Goal: Find specific page/section: Find specific page/section

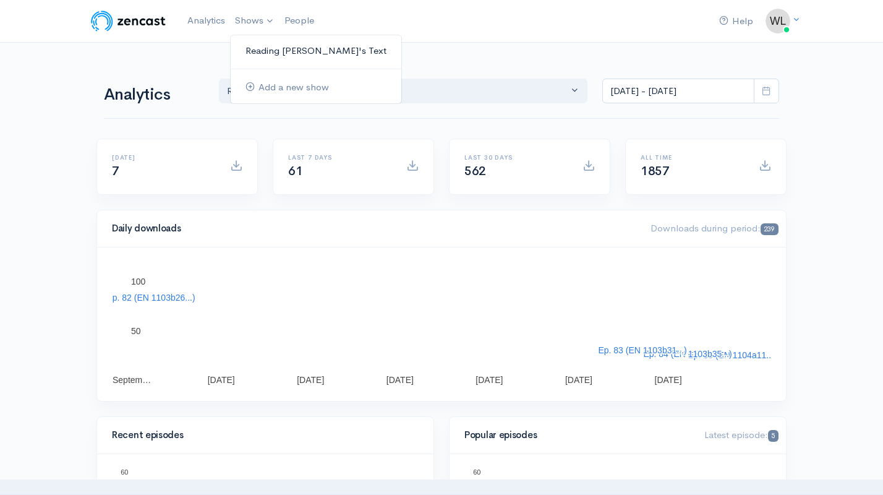
click at [257, 48] on link "Reading [PERSON_NAME]'s Text" at bounding box center [316, 51] width 171 height 22
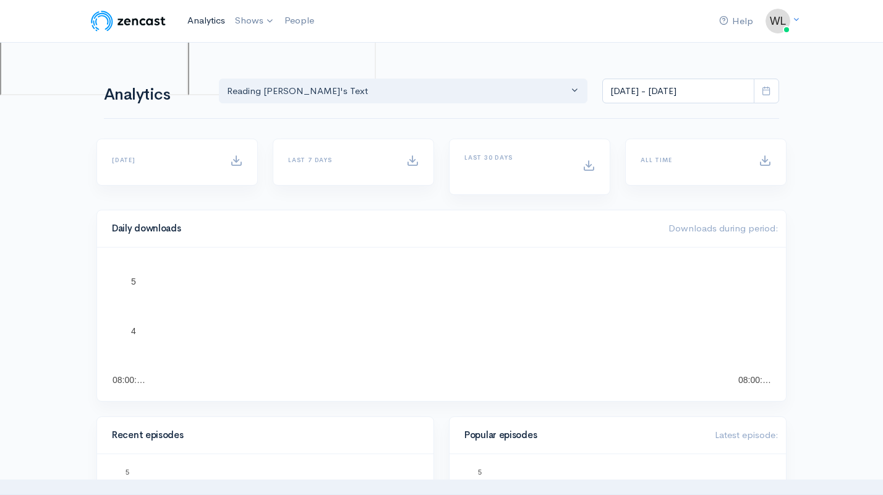
click at [203, 24] on link "Analytics" at bounding box center [207, 20] width 48 height 27
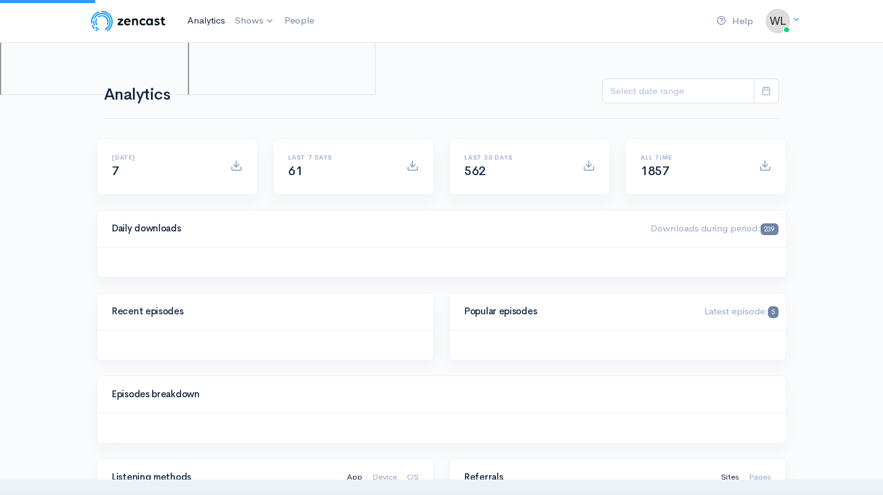
click at [205, 17] on link "Analytics" at bounding box center [207, 20] width 48 height 27
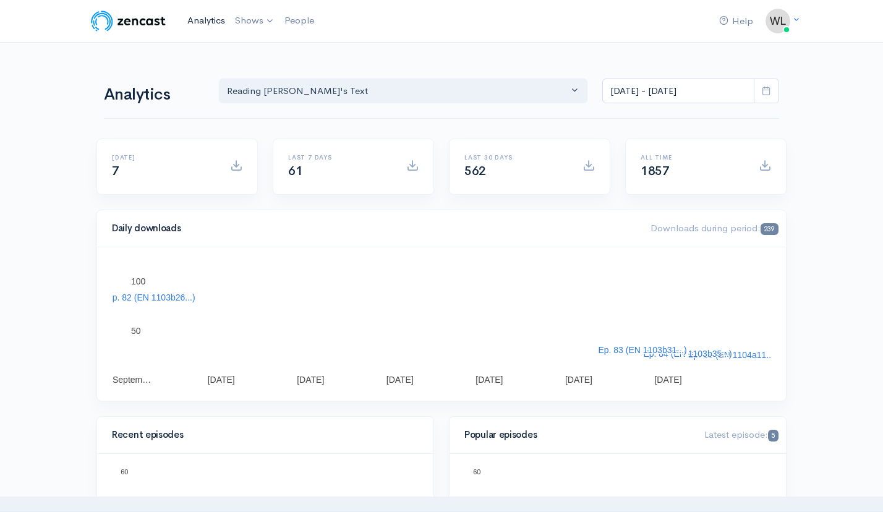
click at [207, 20] on link "Analytics" at bounding box center [207, 20] width 48 height 27
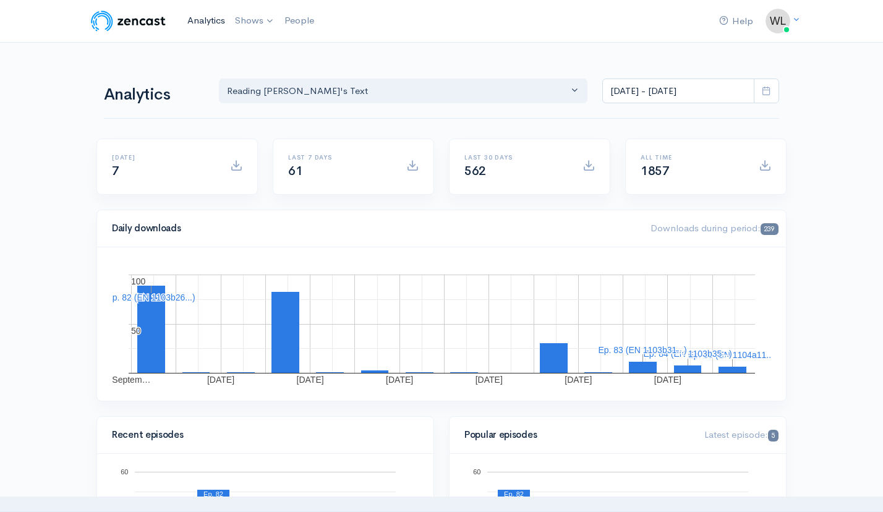
click at [194, 15] on link "Analytics" at bounding box center [207, 20] width 48 height 27
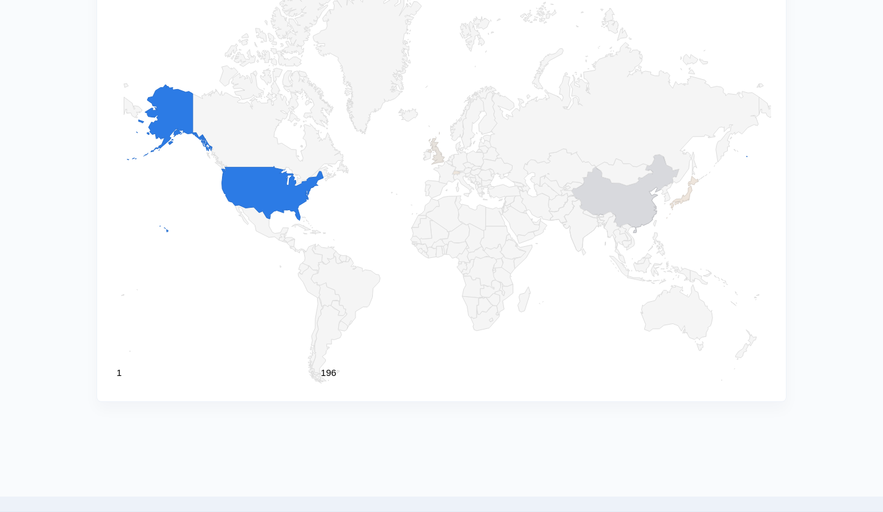
scroll to position [1309, 0]
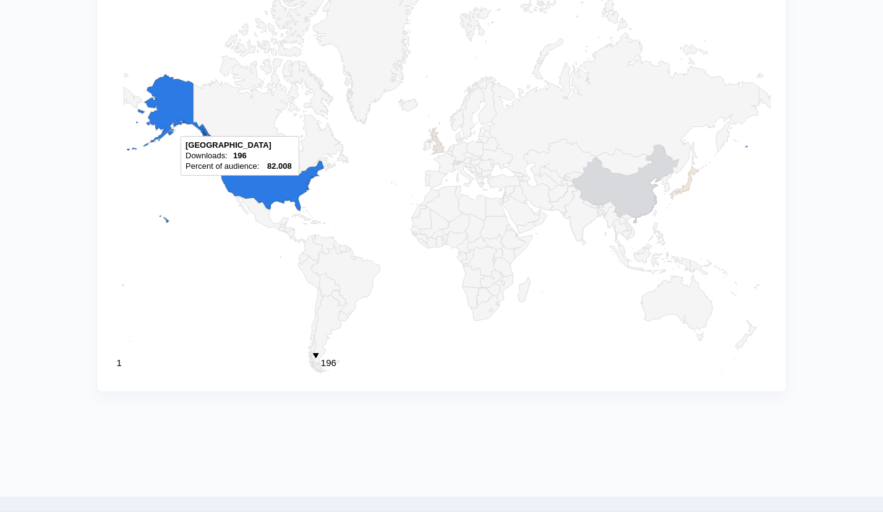
click at [307, 185] on icon "A chart." at bounding box center [272, 183] width 102 height 54
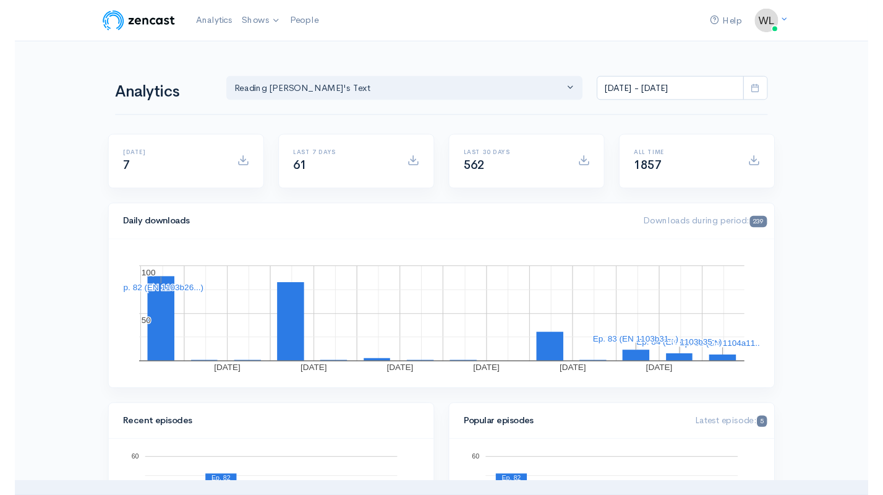
scroll to position [0, 0]
